Goal: Transaction & Acquisition: Purchase product/service

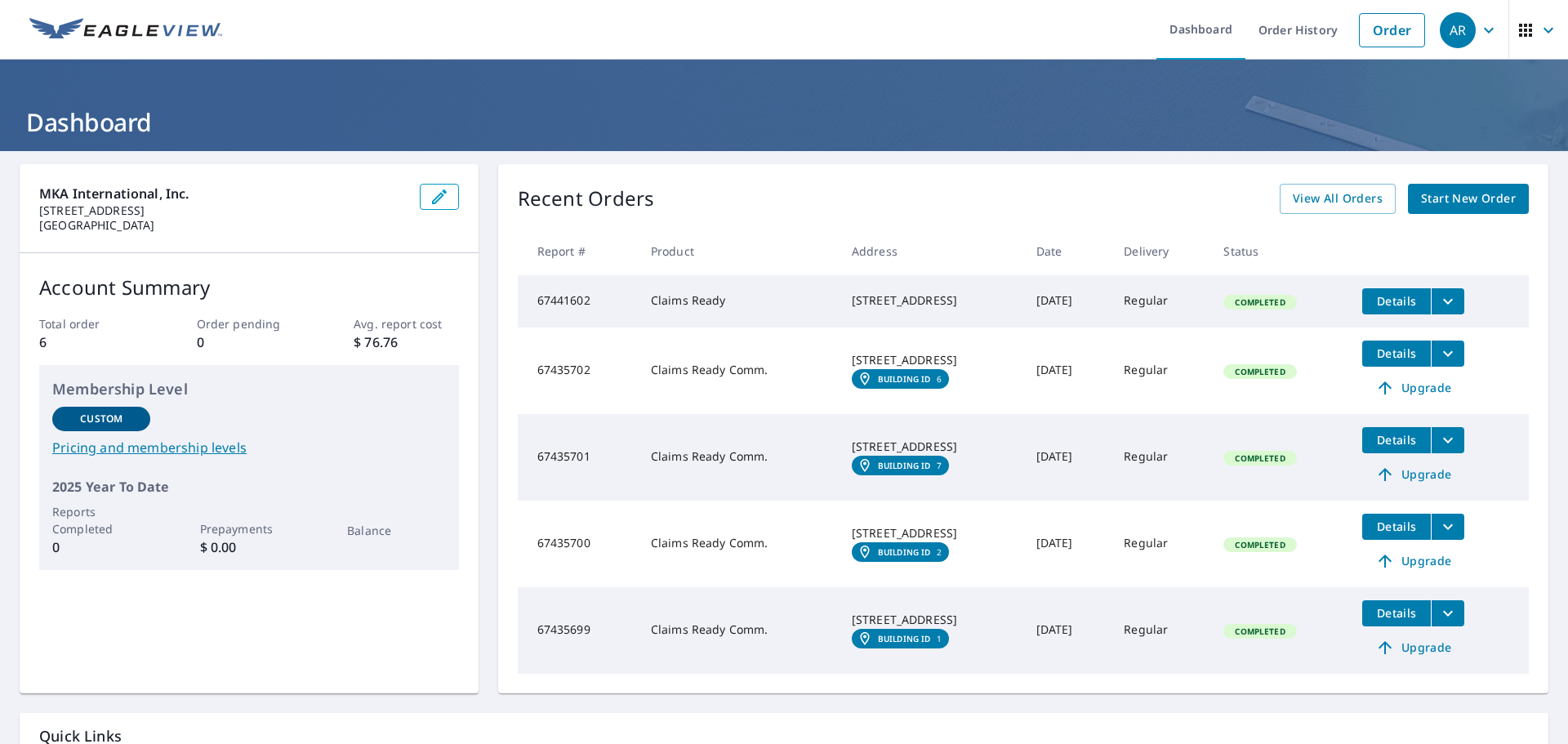
click at [1421, 200] on span "Start New Order" at bounding box center [1467, 199] width 94 height 20
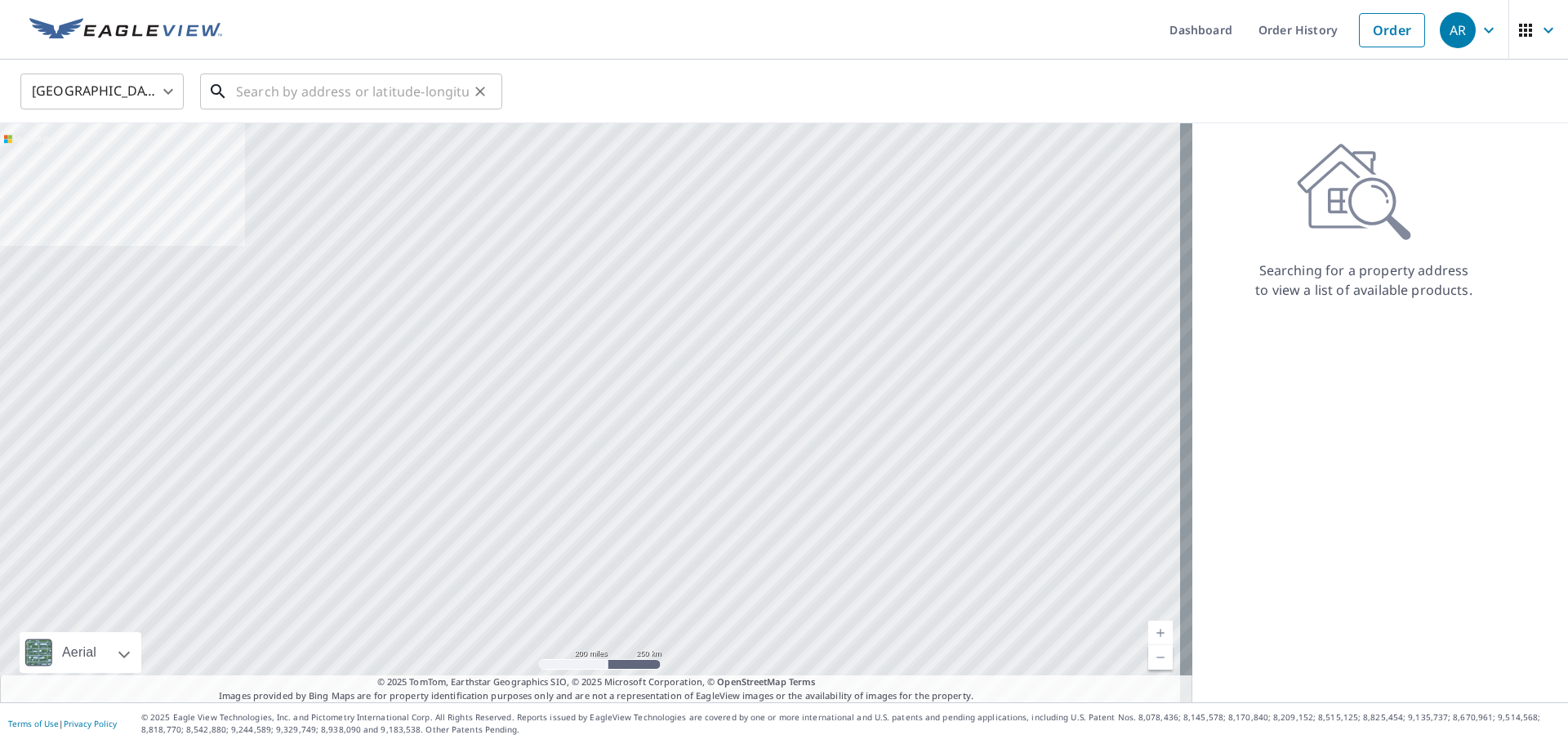
click at [320, 100] on input "text" at bounding box center [352, 92] width 233 height 46
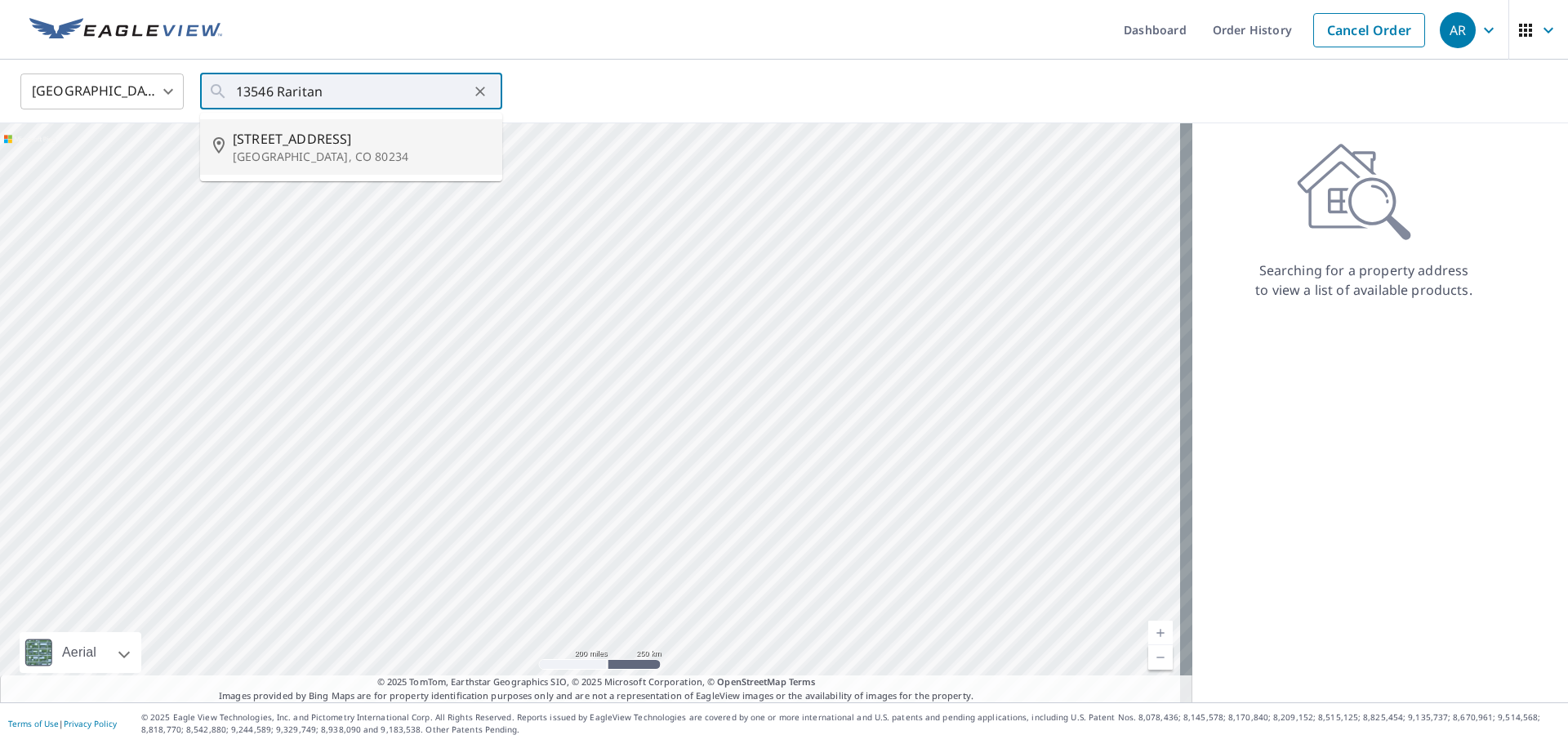
type input "[STREET_ADDRESS]"
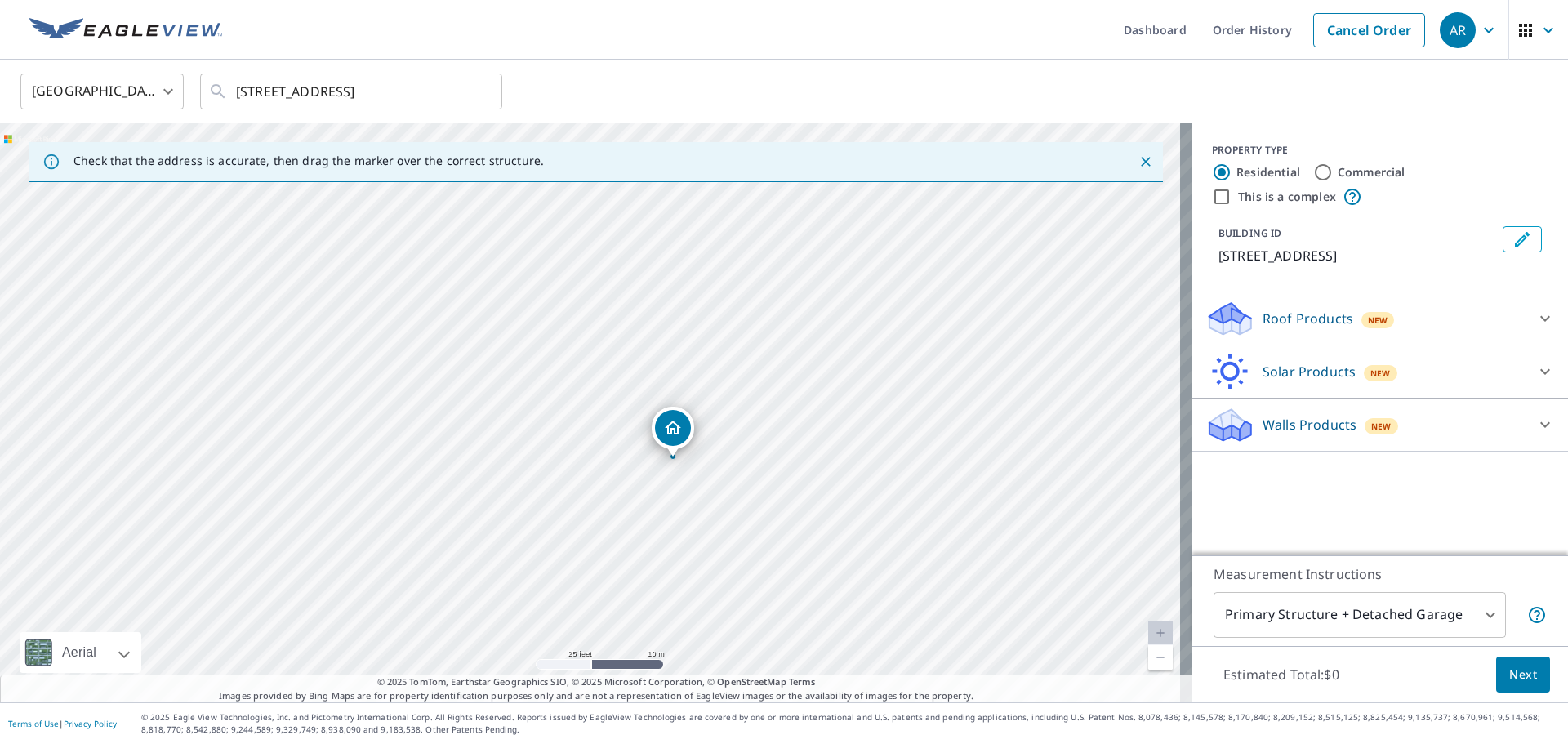
click at [1538, 313] on icon at bounding box center [1545, 319] width 19 height 19
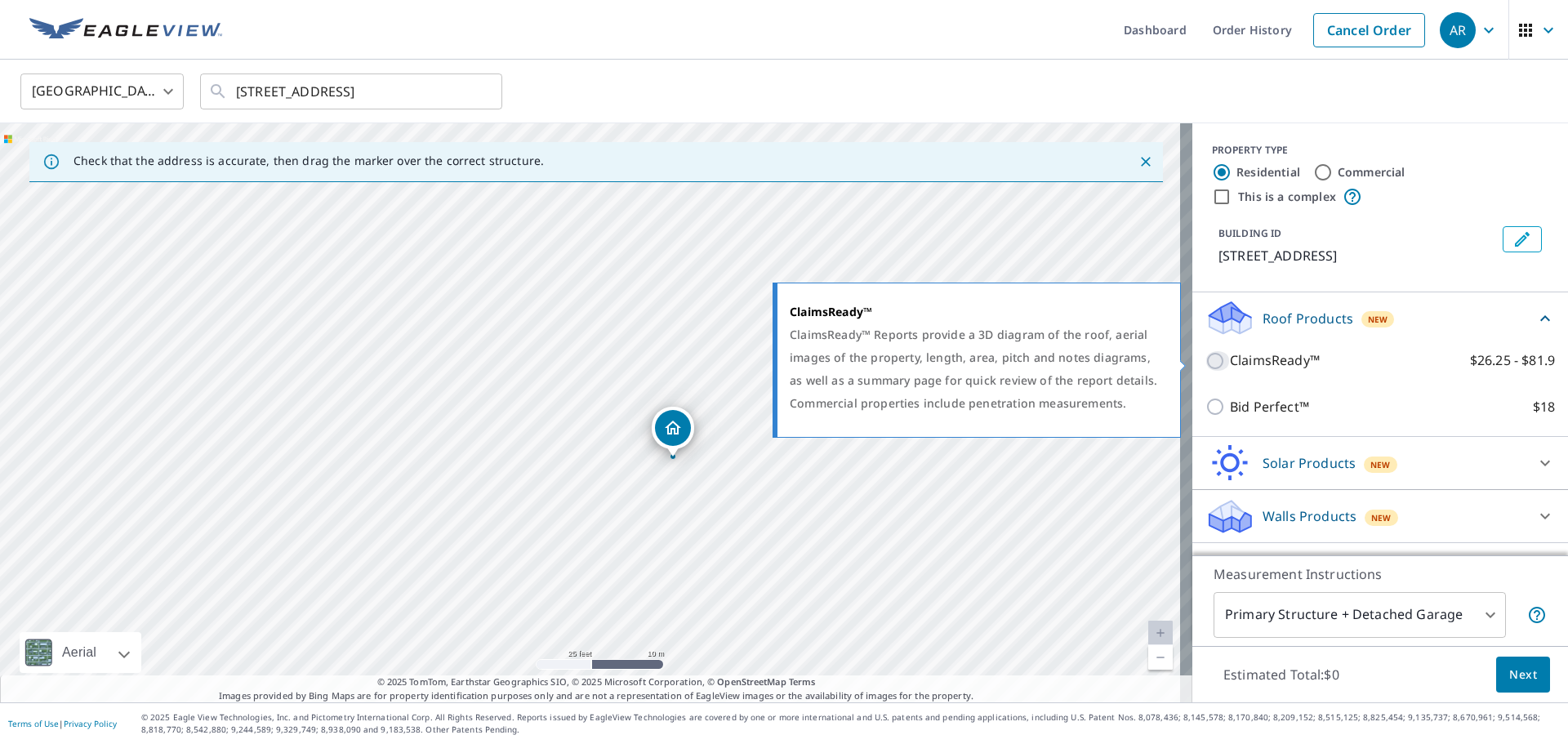
click at [1205, 364] on input "ClaimsReady™ $26.25 - $81.9" at bounding box center [1218, 361] width 25 height 19
checkbox input "true"
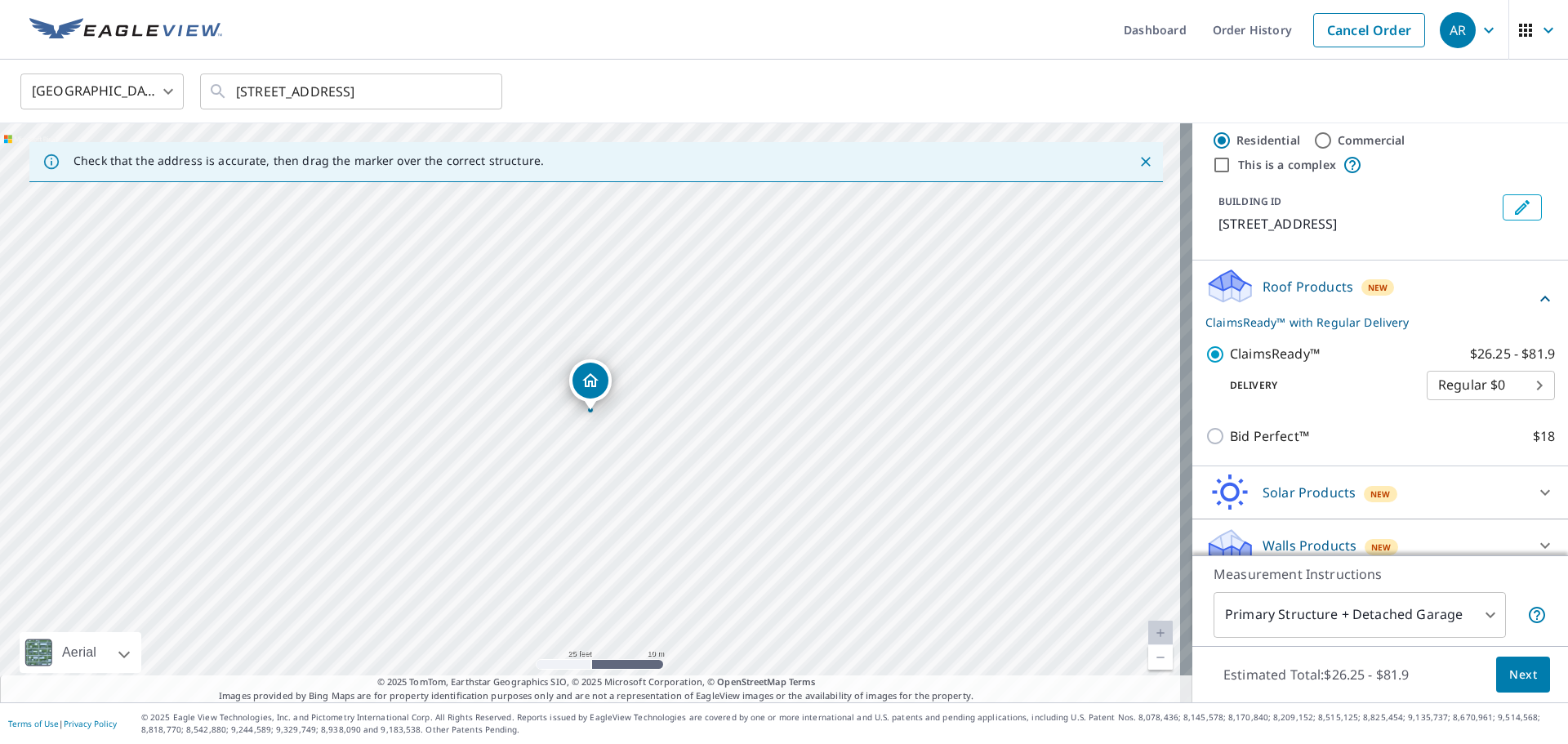
scroll to position [49, 0]
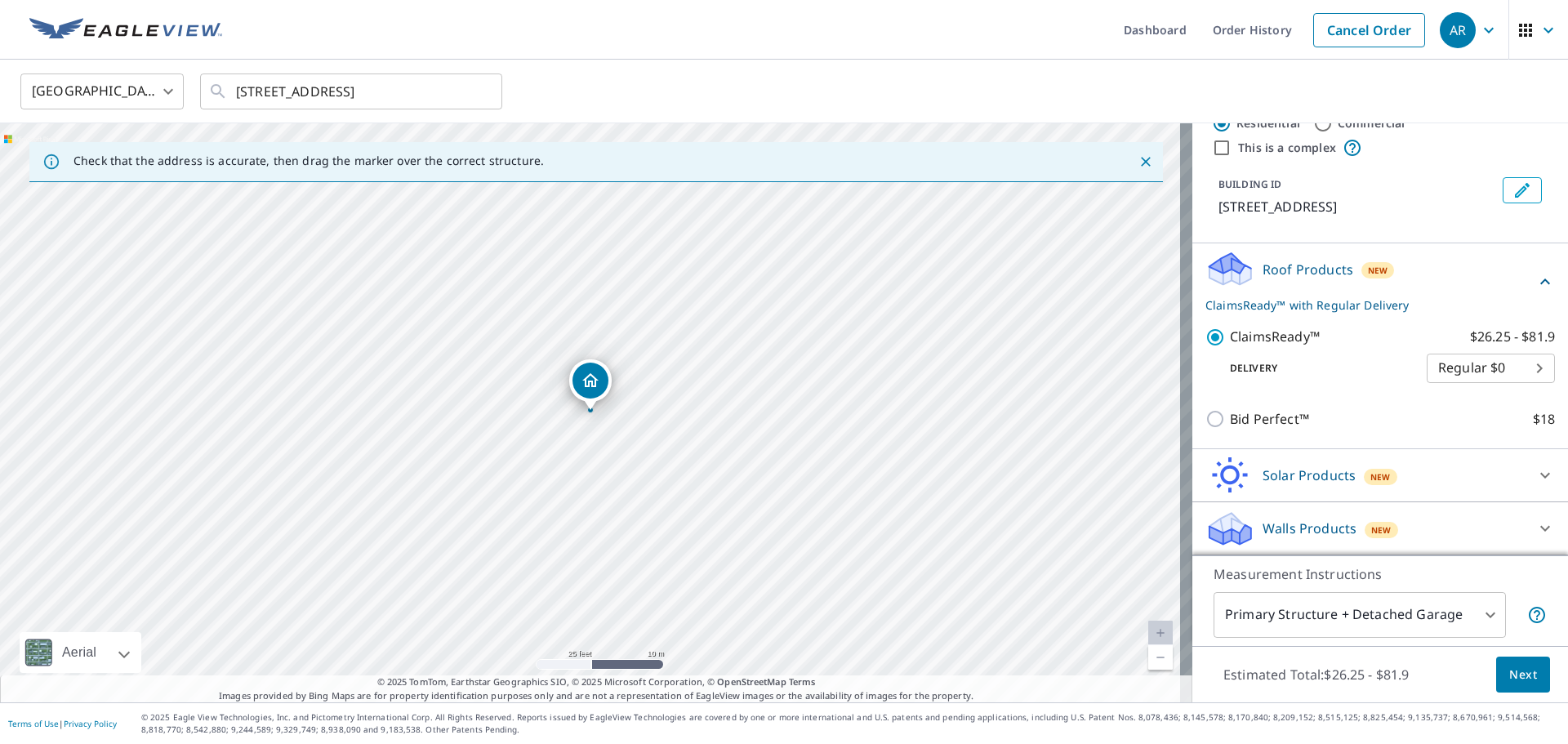
click at [1474, 622] on body "AR AR Dashboard Order History Cancel Order AR [GEOGRAPHIC_DATA] [GEOGRAPHIC_DAT…" at bounding box center [784, 372] width 1568 height 744
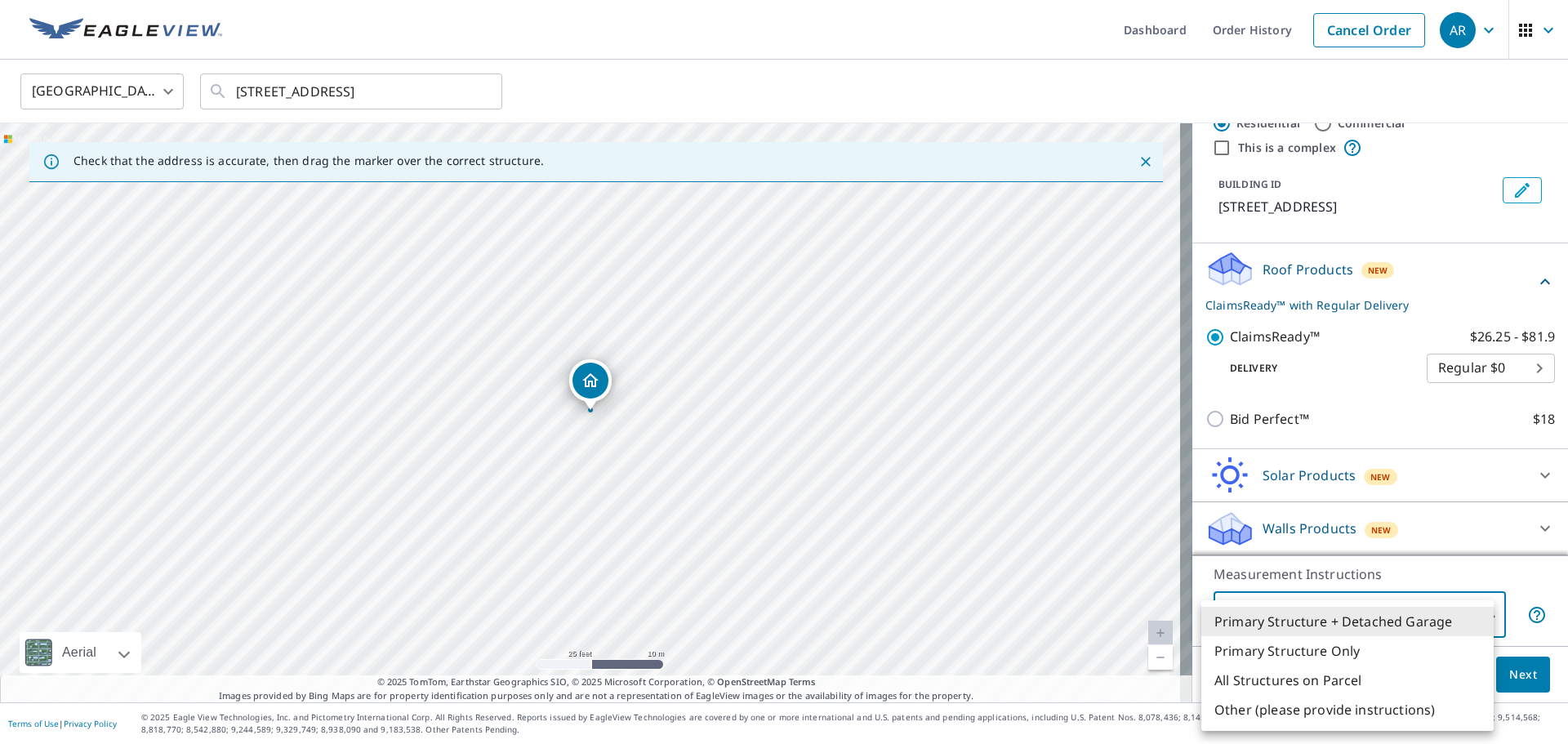
click at [1394, 615] on li "Primary Structure + Detached Garage" at bounding box center [1347, 621] width 292 height 29
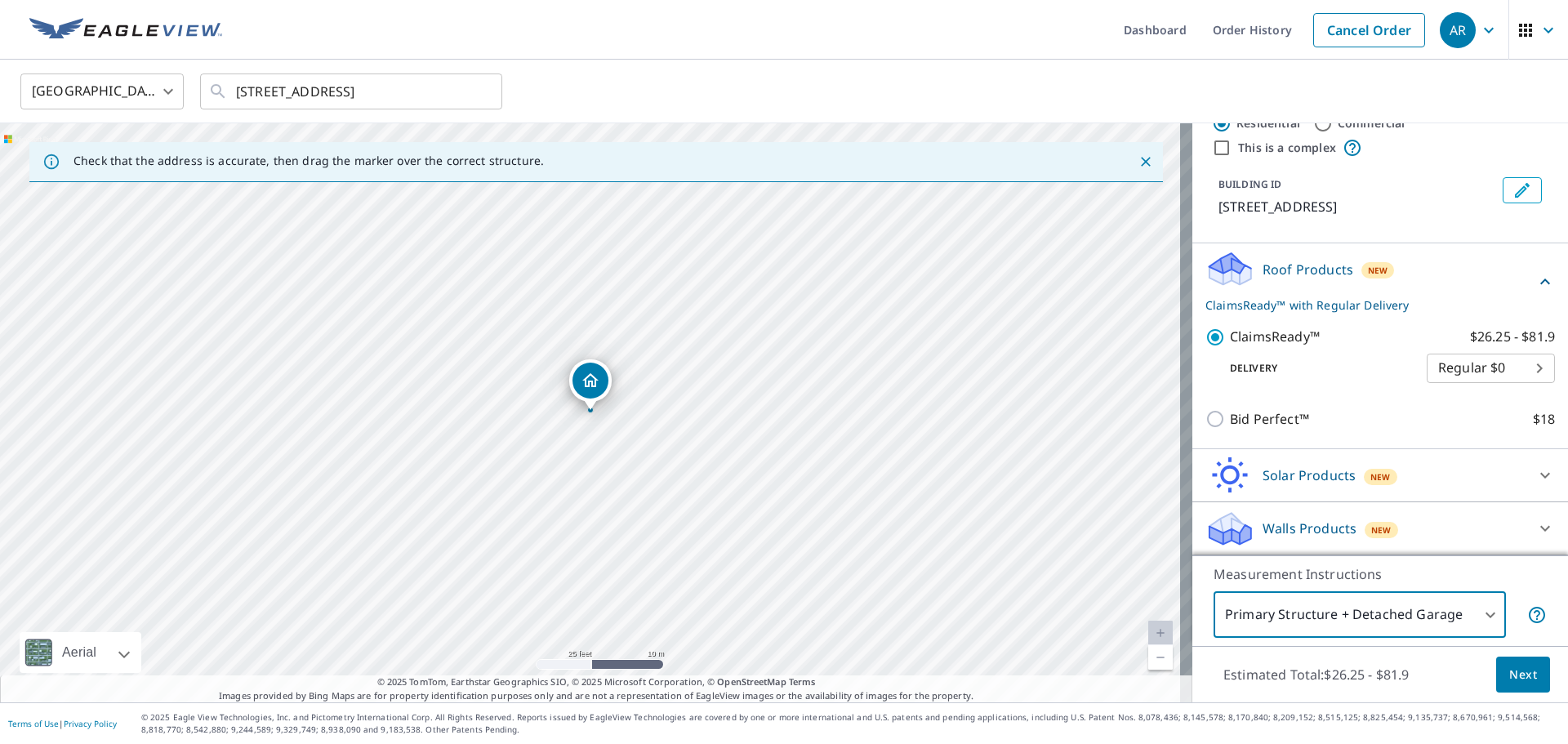
click at [1517, 673] on span "Next" at bounding box center [1522, 674] width 27 height 20
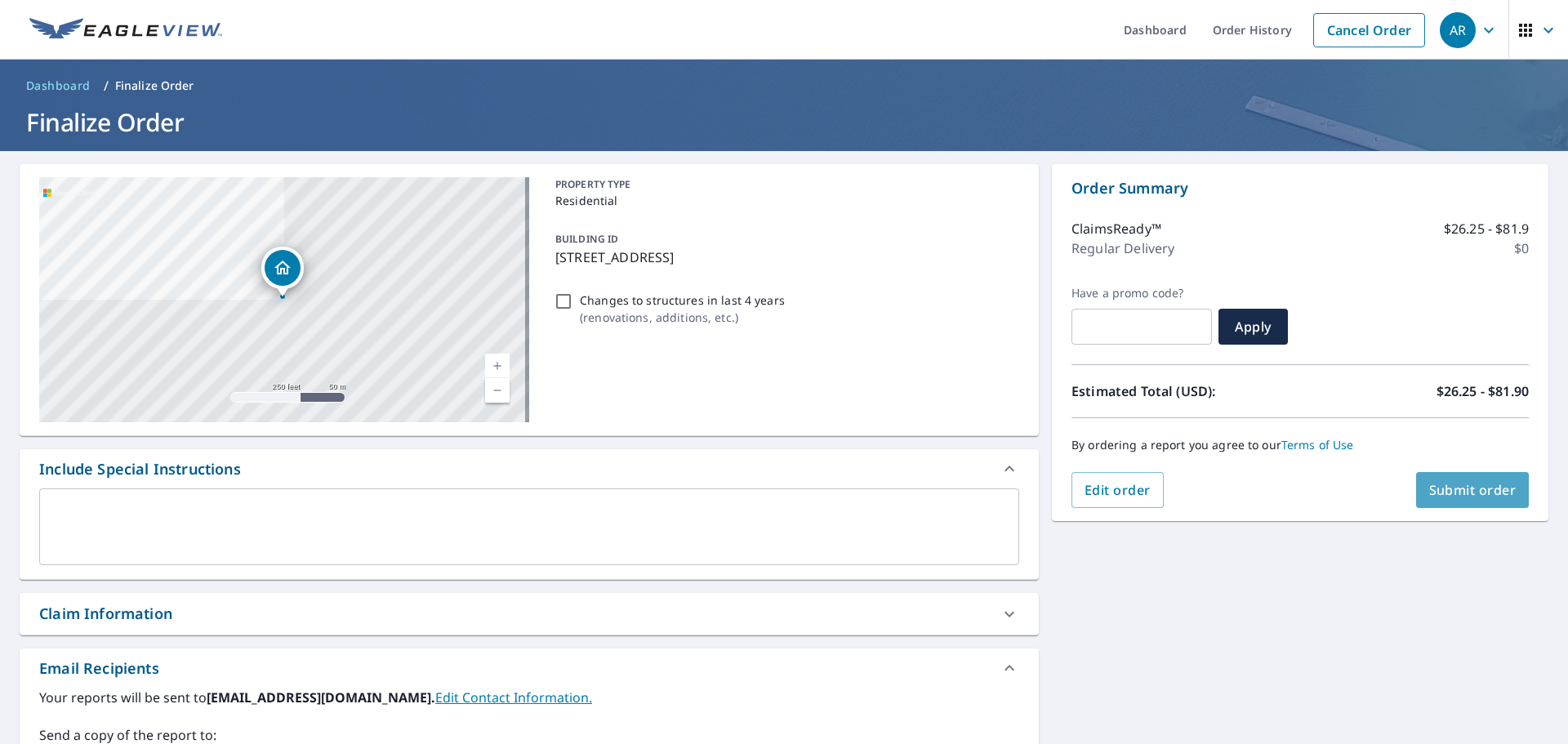
click at [1430, 487] on span "Submit order" at bounding box center [1472, 490] width 87 height 18
